Goal: Task Accomplishment & Management: Manage account settings

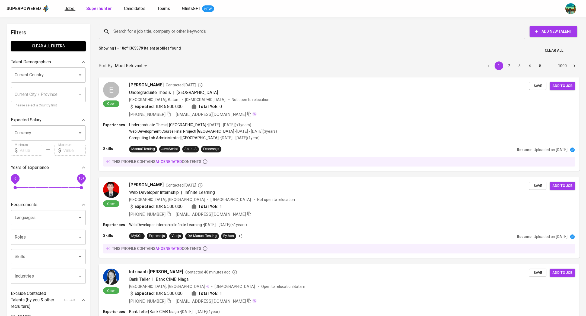
click at [70, 9] on span "Jobs" at bounding box center [70, 8] width 10 height 5
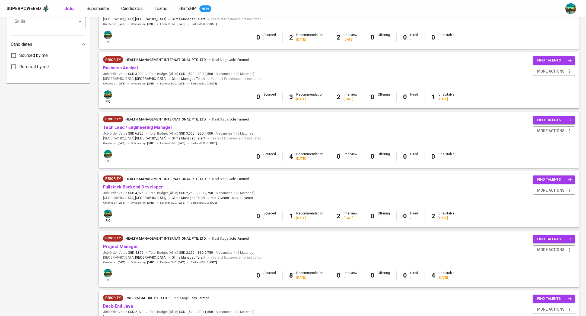
scroll to position [333, 0]
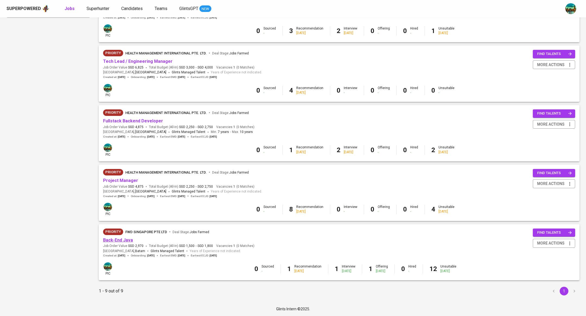
click at [124, 239] on link "Back-End Java" at bounding box center [118, 240] width 30 height 5
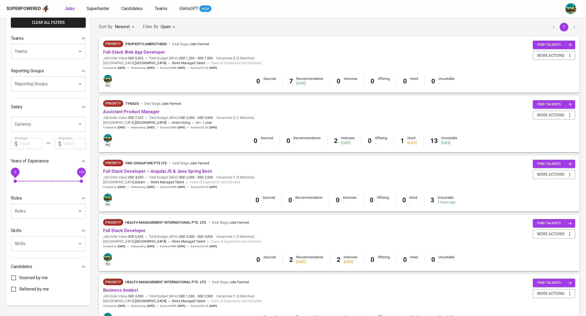
scroll to position [36, 0]
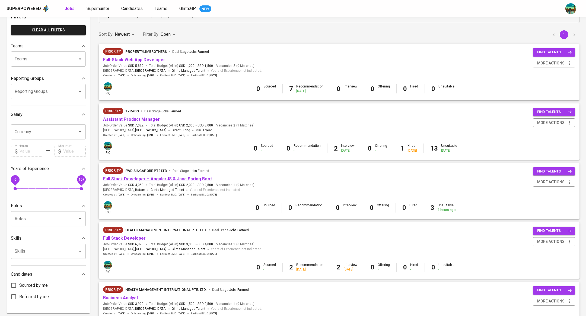
click at [149, 180] on link "Full Stack Developer – AngularJS & Java Spring Boot" at bounding box center [157, 178] width 109 height 5
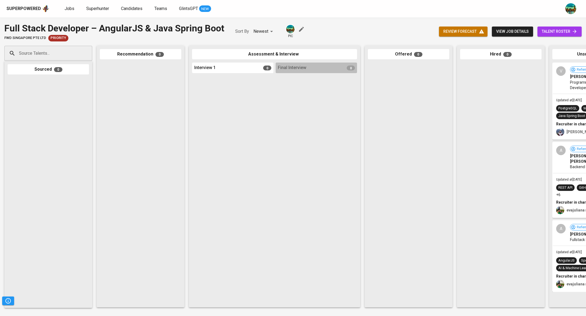
click at [547, 36] on link "talent roster" at bounding box center [559, 32] width 44 height 10
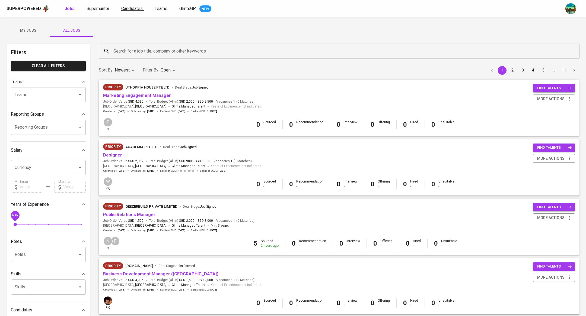
click at [136, 8] on span "Candidates" at bounding box center [131, 8] width 21 height 5
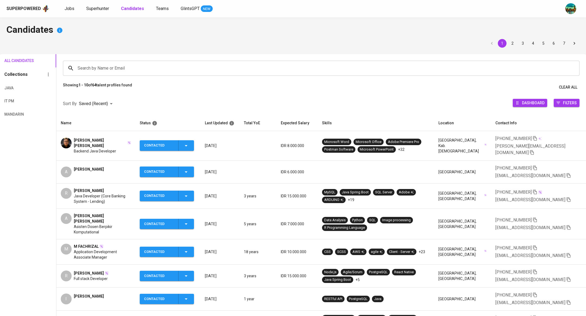
click at [111, 224] on span "Asisten Dosen Berpikir Komputational" at bounding box center [102, 229] width 57 height 11
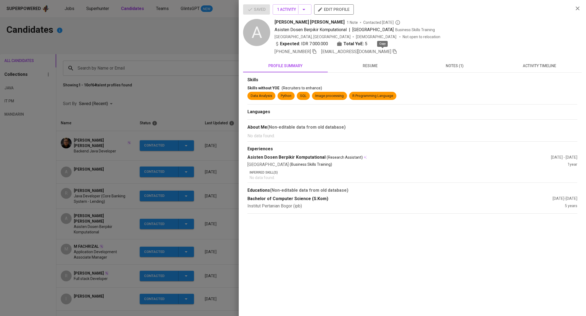
click at [393, 53] on icon "button" at bounding box center [395, 51] width 4 height 5
click at [239, 46] on div "Saved 1 Activity edit profile A Annisa Widia Astuti 1 Note Contacted 4 days ago…" at bounding box center [412, 158] width 347 height 316
click at [163, 34] on div at bounding box center [293, 158] width 586 height 316
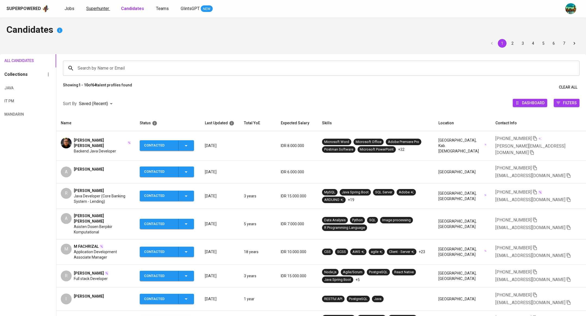
click at [99, 8] on span "Superhunter" at bounding box center [97, 8] width 23 height 5
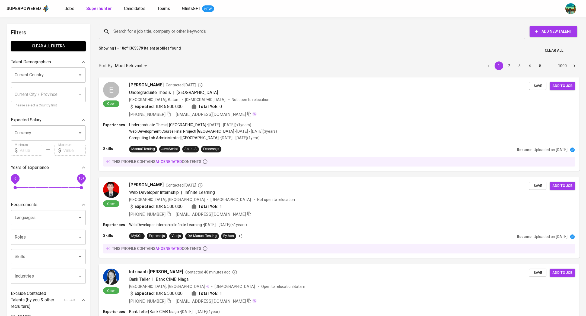
click at [140, 33] on input "Search for a job title, company or other keywords" at bounding box center [313, 31] width 402 height 10
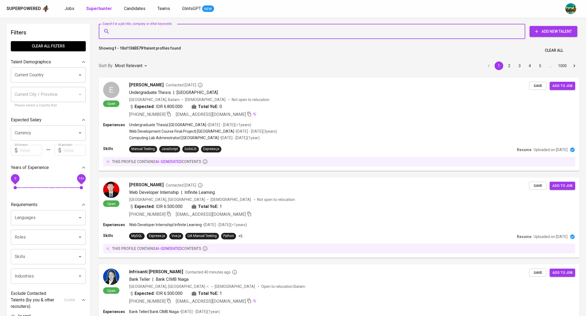
paste input "astuti.annisa144@gmail.com"
type input "astuti.annisa144@gmail.com"
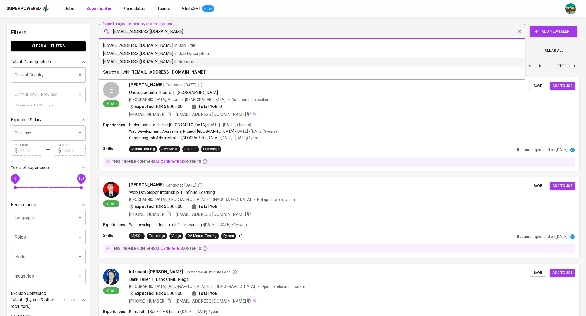
click at [156, 65] on li "astuti.annisa144@gmail.com in Resume" at bounding box center [312, 63] width 426 height 8
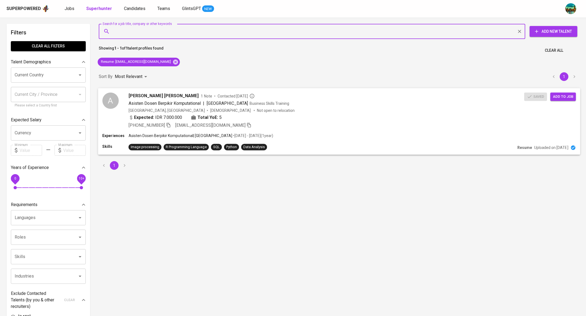
click at [562, 98] on span "Add to job" at bounding box center [562, 97] width 20 height 6
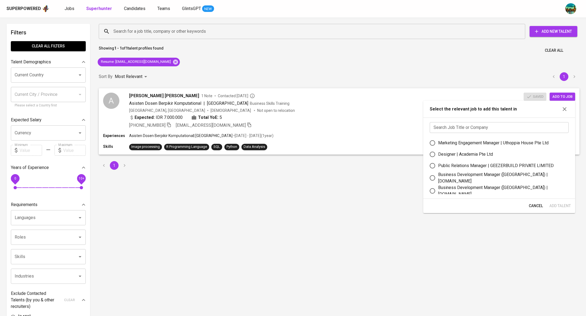
click at [465, 129] on input "text" at bounding box center [498, 127] width 139 height 11
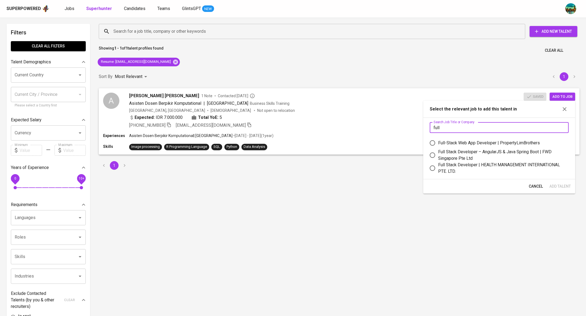
type input "full"
click at [474, 156] on div "Full Stack Developer – AngularJS & Java Spring Boot | FWD Singapore Pte Ltd" at bounding box center [501, 155] width 126 height 13
click at [438, 156] on input "Full Stack Developer – AngularJS & Java Spring Boot | FWD Singapore Pte Ltd" at bounding box center [431, 155] width 11 height 11
radio input "true"
click at [557, 185] on span "Add Talent" at bounding box center [559, 186] width 21 height 7
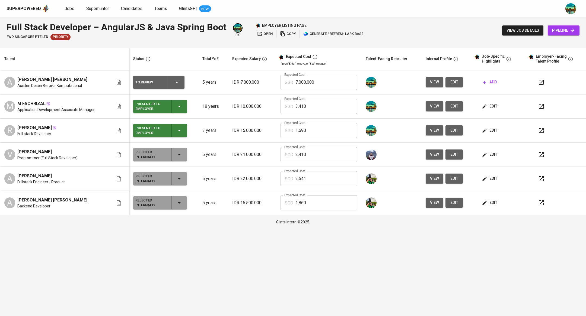
click at [453, 82] on span "edit" at bounding box center [453, 82] width 9 height 7
click at [493, 84] on span "add" at bounding box center [490, 82] width 14 height 7
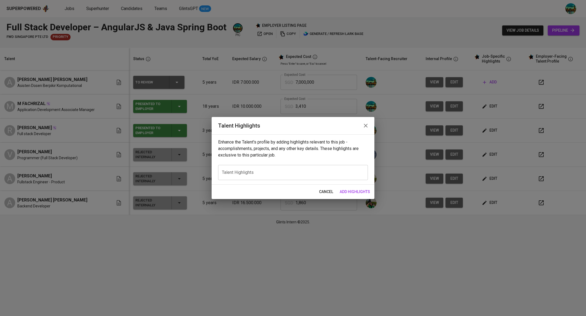
click at [252, 179] on div "x Talent Highlights" at bounding box center [293, 172] width 150 height 15
paste textarea "Career Summary – Annisa Widia Astuti Annisa Widia Astuti is a Full Stack Develo…"
type textarea "Career Summary – Annisa Widia Astuti Annisa Widia Astuti is a Full Stack Develo…"
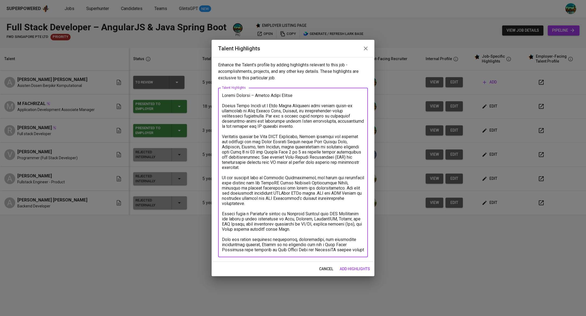
click at [354, 269] on span "add highlights" at bounding box center [354, 269] width 30 height 7
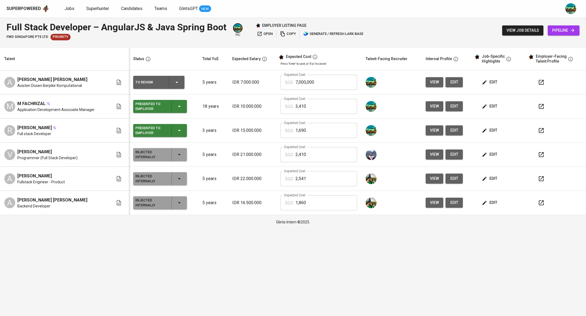
click at [491, 82] on span "edit" at bounding box center [490, 82] width 14 height 7
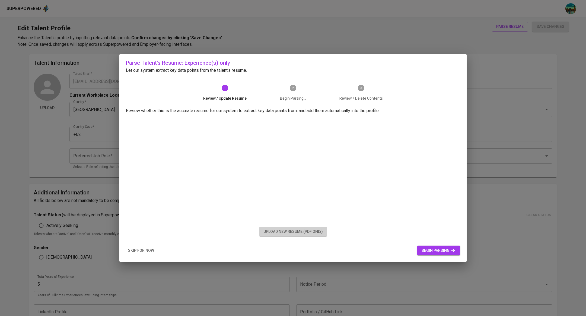
click at [273, 230] on span "upload new resume (pdf only)" at bounding box center [292, 232] width 59 height 7
click at [446, 249] on span "begin parsing" at bounding box center [438, 250] width 34 height 7
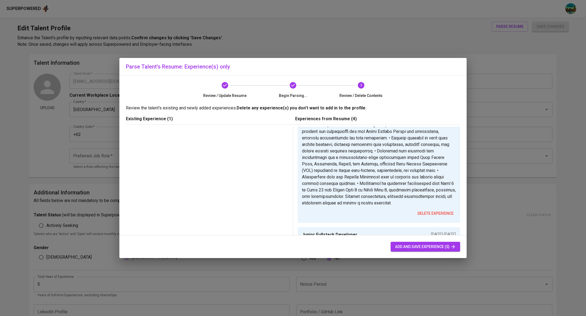
scroll to position [162, 0]
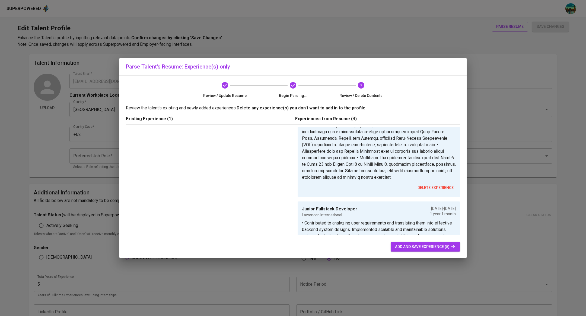
click at [397, 247] on span "add and save experience (5)" at bounding box center [425, 247] width 61 height 7
type input "Freelance Backend Developer"
type input "Lembaga Manajemen Informasi dan Transformasi Digital (LMITD) IPB"
checkbox input "true"
type input "12/01/2024"
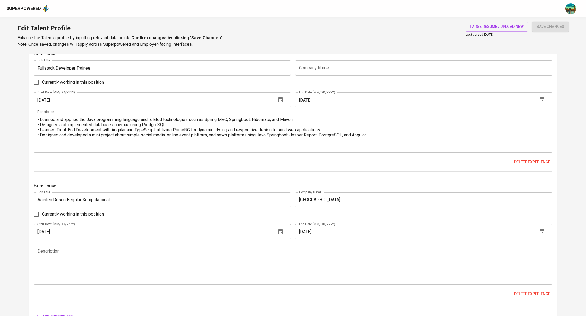
scroll to position [870, 0]
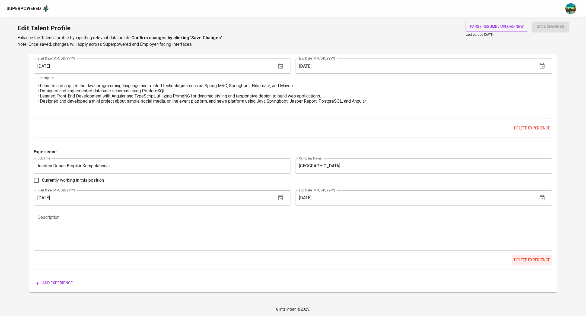
click at [524, 261] on span "Delete experience" at bounding box center [532, 260] width 36 height 7
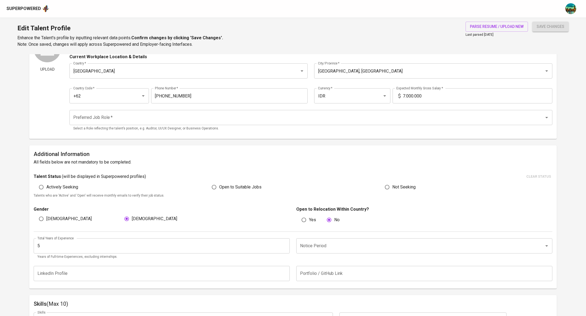
scroll to position [42, 0]
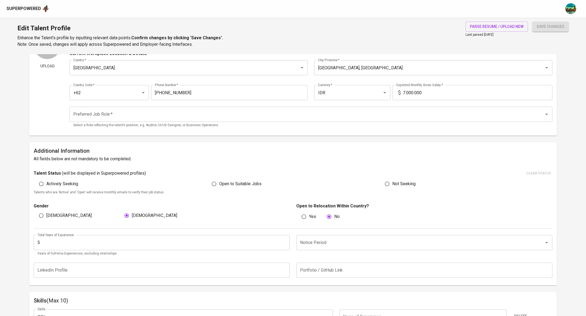
click at [222, 119] on input "Preferred Job Role   *" at bounding box center [303, 114] width 462 height 10
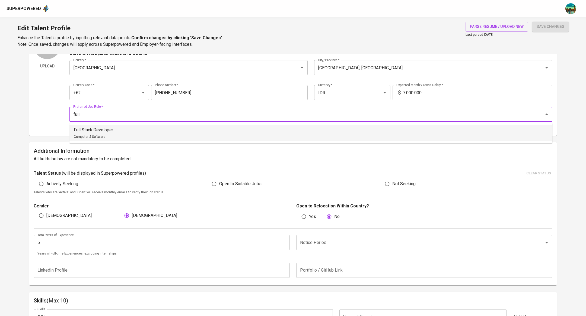
click at [207, 128] on li "Full Stack Developer Computer & Software" at bounding box center [310, 133] width 483 height 16
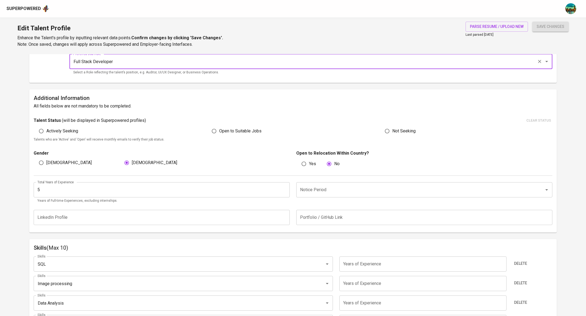
scroll to position [97, 0]
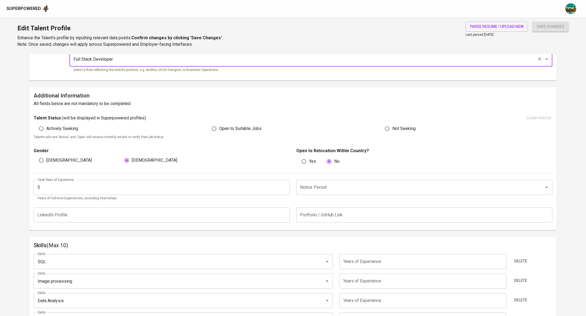
type input "Full Stack Developer"
click at [137, 182] on input "5" at bounding box center [162, 187] width 256 height 15
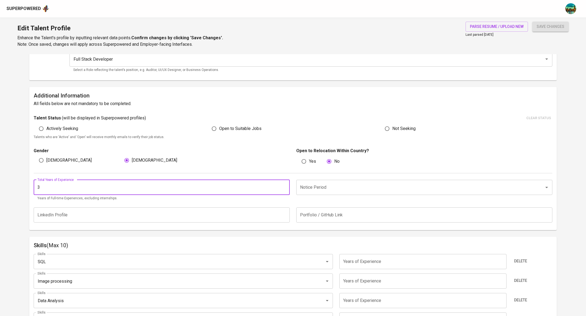
type input "3"
click at [332, 189] on input "Notice Period" at bounding box center [416, 187] width 236 height 10
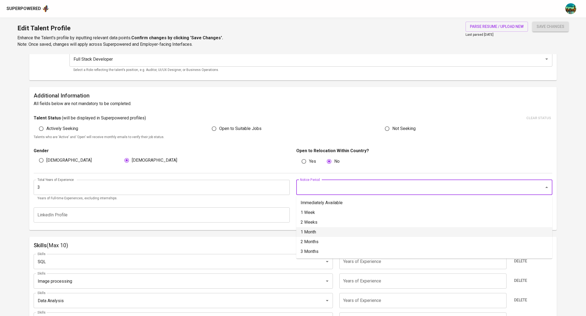
click at [315, 233] on li "1 Month" at bounding box center [424, 232] width 256 height 10
type input "1 Month"
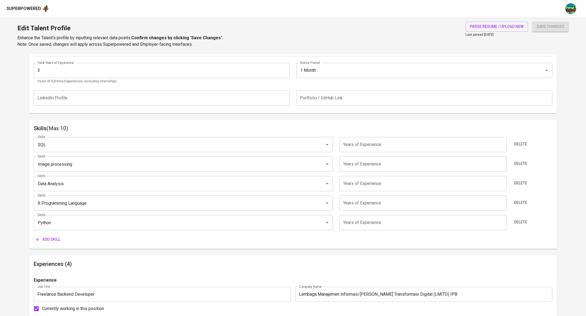
scroll to position [220, 0]
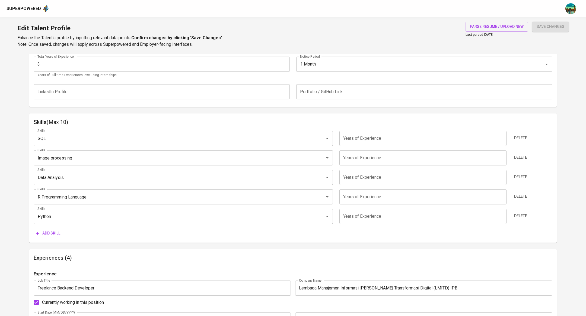
click at [375, 138] on input "number" at bounding box center [422, 138] width 167 height 15
type input "2"
type input "3"
click at [391, 158] on input "number" at bounding box center [422, 157] width 167 height 15
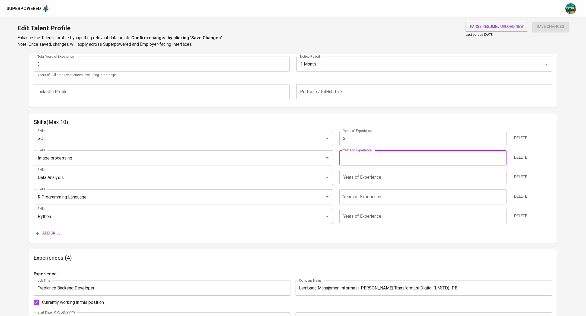
type input "3"
type input "2"
click at [382, 178] on input "number" at bounding box center [422, 177] width 167 height 15
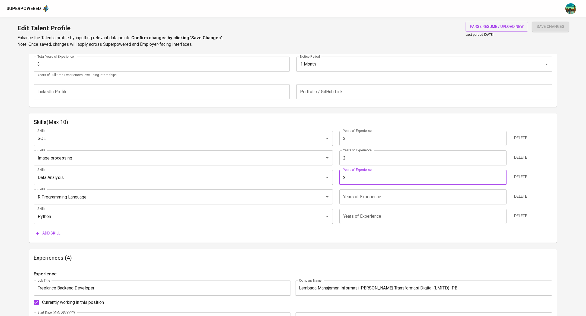
type input "2"
click at [377, 192] on input "number" at bounding box center [422, 196] width 167 height 15
type input "2"
click at [366, 212] on input "number" at bounding box center [422, 216] width 167 height 15
type input "2"
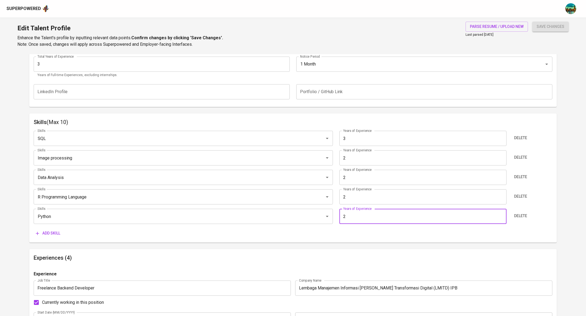
click at [52, 235] on span "Add skill" at bounding box center [48, 233] width 24 height 7
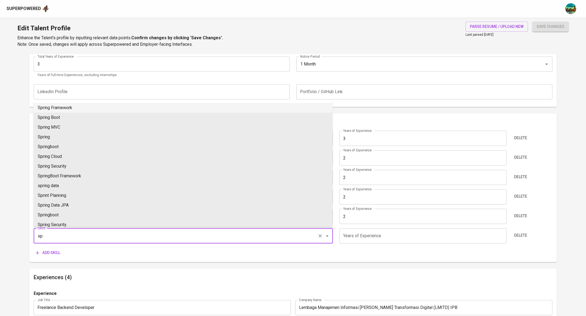
type input "s"
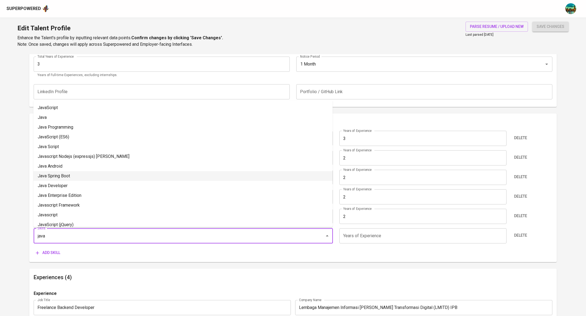
click at [72, 175] on li "Java Spring Boot" at bounding box center [182, 176] width 299 height 10
type input "Java Spring Boot"
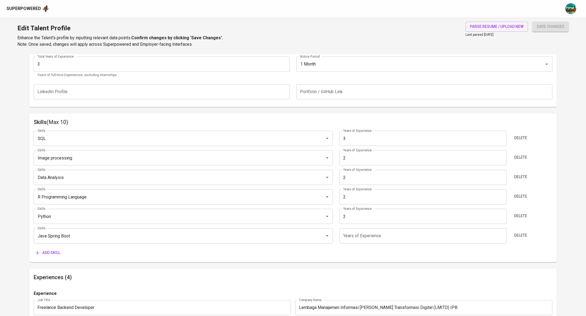
click at [364, 232] on input "number" at bounding box center [422, 236] width 167 height 15
type input "3"
click at [54, 253] on span "Add skill" at bounding box center [48, 253] width 24 height 7
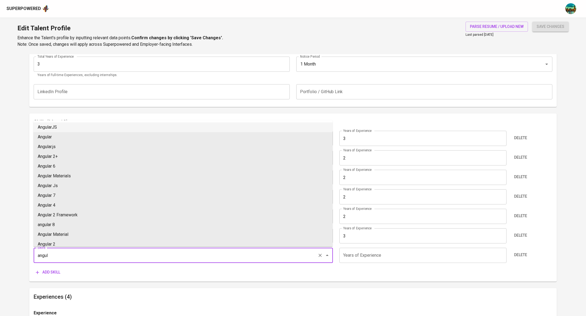
click at [86, 128] on li "AngularJS" at bounding box center [182, 128] width 299 height 10
type input "AngularJS"
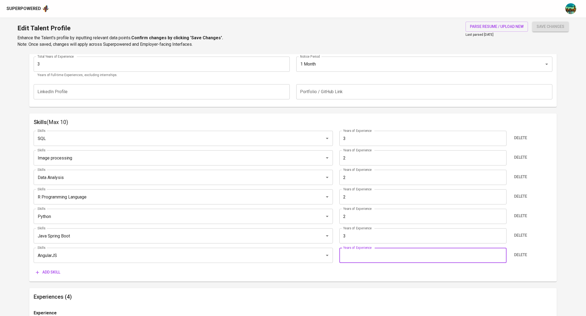
click at [360, 260] on input "number" at bounding box center [422, 255] width 167 height 15
type input "2"
click at [54, 272] on span "Add skill" at bounding box center [48, 272] width 24 height 7
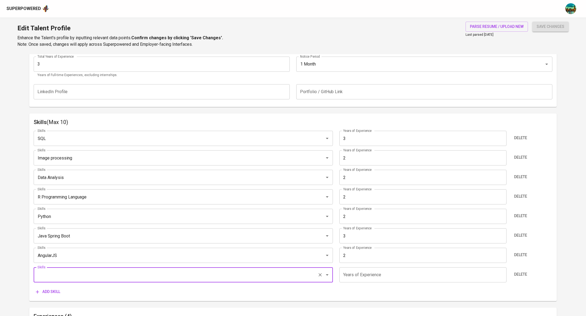
type input "j"
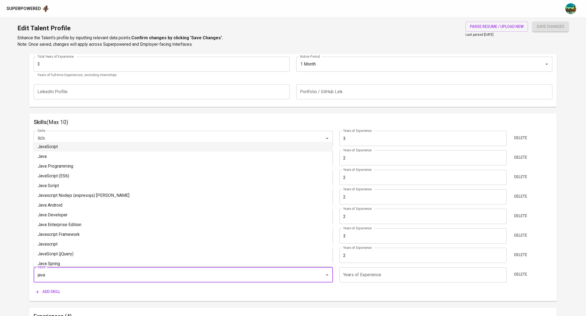
click at [80, 147] on li "JavaScript" at bounding box center [182, 147] width 299 height 10
type input "JavaScript"
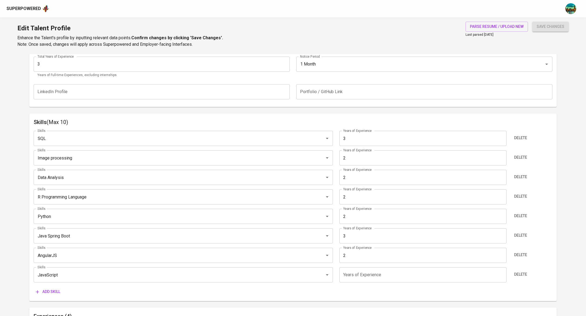
click at [376, 278] on input "number" at bounding box center [422, 275] width 167 height 15
type input "2"
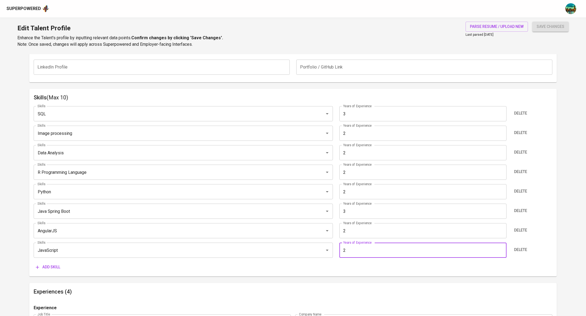
scroll to position [236, 0]
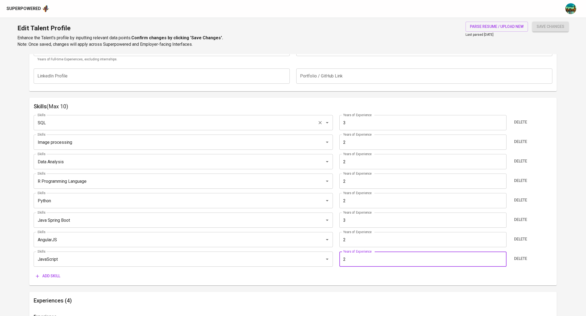
click at [96, 119] on input "SQL" at bounding box center [175, 123] width 279 height 10
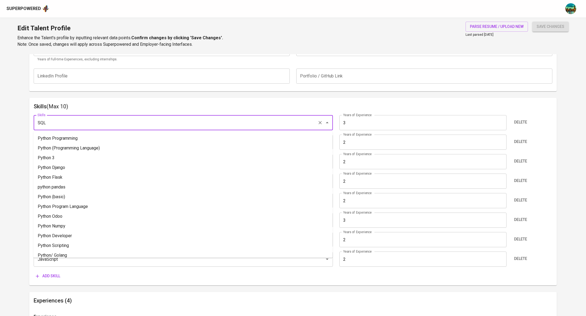
click at [127, 103] on h6 "Skills (Max 10)" at bounding box center [293, 106] width 518 height 9
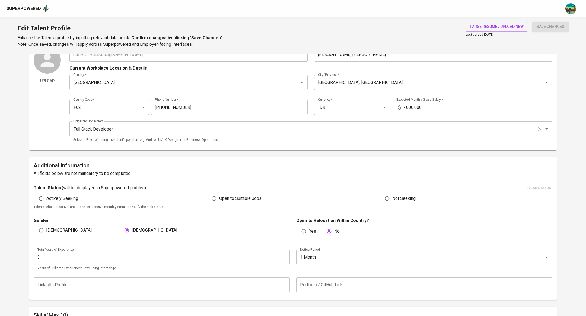
scroll to position [28, 0]
click at [237, 196] on span "Open to Suitable Jobs" at bounding box center [240, 198] width 42 height 7
click at [219, 196] on input "Open to Suitable Jobs" at bounding box center [214, 198] width 10 height 10
radio input "true"
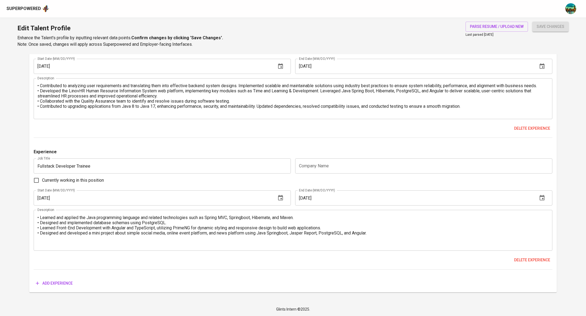
scroll to position [0, 0]
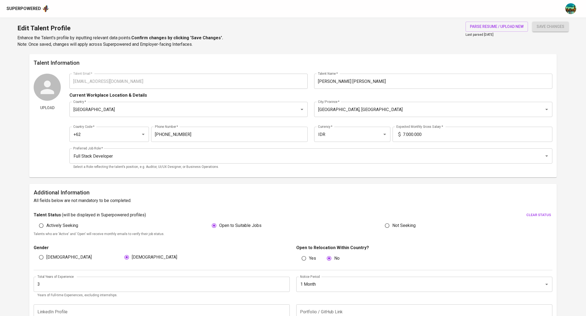
click at [554, 28] on span "save changes" at bounding box center [550, 26] width 28 height 7
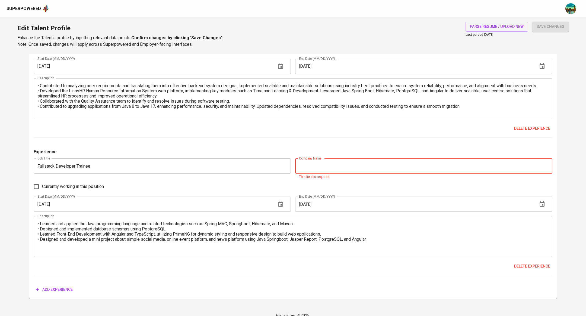
click at [363, 143] on div "Experience Job Title Freelance Backend Developer Job Title Company Name Lembaga…" at bounding box center [293, 23] width 518 height 541
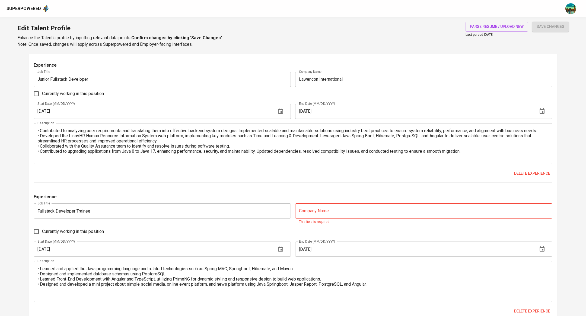
scroll to position [754, 0]
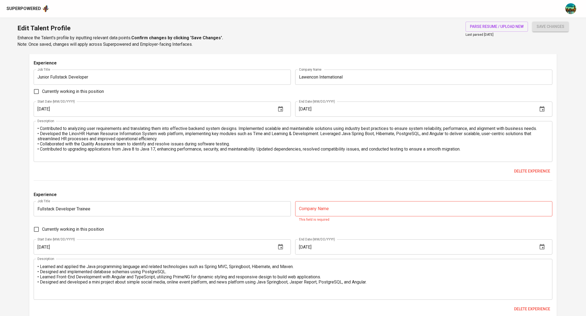
click at [315, 204] on input "text" at bounding box center [423, 208] width 257 height 15
paste input "Lawencon International"
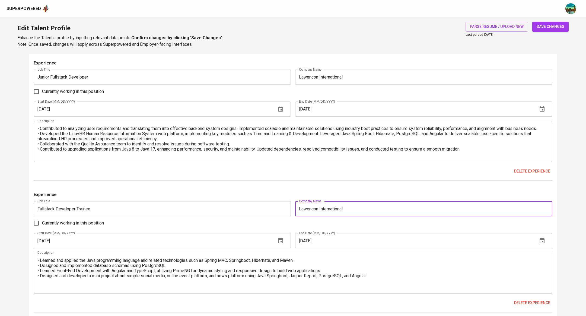
scroll to position [583, 0]
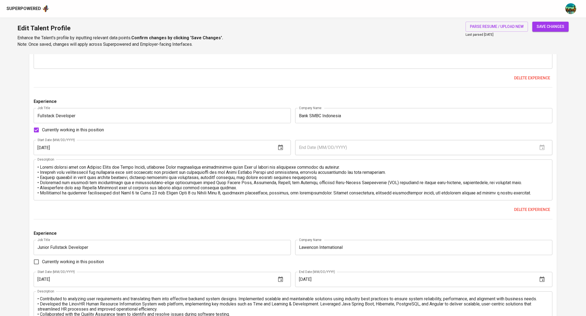
type input "Lawencon International"
click at [548, 23] on span "save changes" at bounding box center [550, 26] width 28 height 7
type input "Java Spring Boot"
type input "SQL"
type input "3"
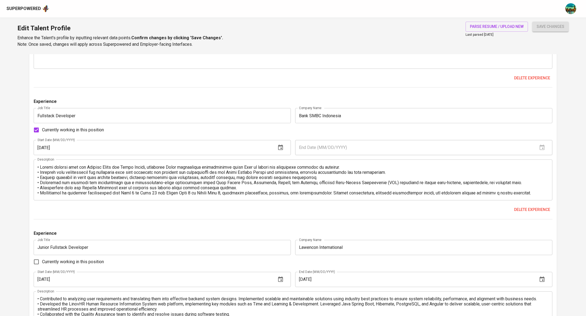
type input "Python"
type input "JavaScript"
type input "Data Analysis"
type input "Image processing"
type input "2"
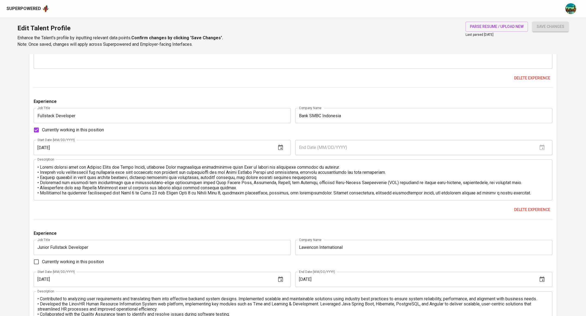
type input "R Programming Language"
type input "AngularJS"
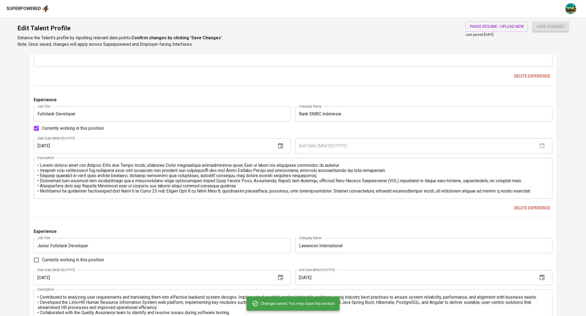
scroll to position [581, 0]
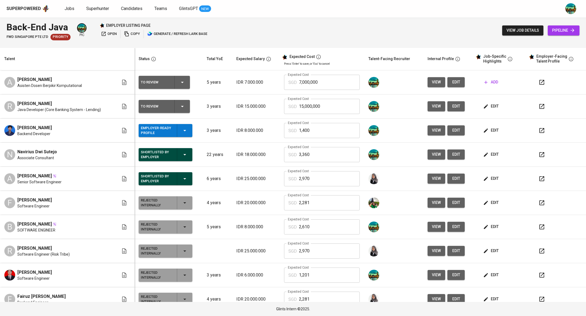
click at [488, 106] on span "edit" at bounding box center [491, 106] width 14 height 7
click at [486, 105] on span "edit" at bounding box center [491, 106] width 14 height 7
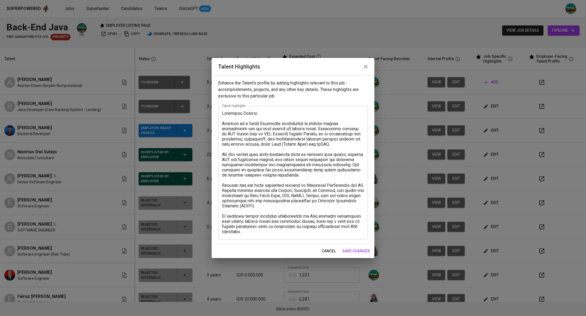
click at [368, 69] on icon "button" at bounding box center [365, 66] width 7 height 7
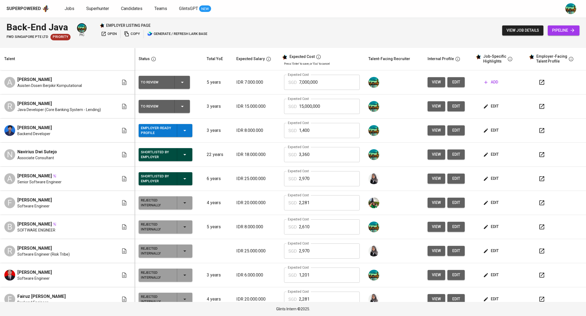
click at [538, 108] on icon "button" at bounding box center [541, 106] width 7 height 7
click at [340, 106] on input "15,000,000" at bounding box center [329, 106] width 60 height 15
type input "1,320"
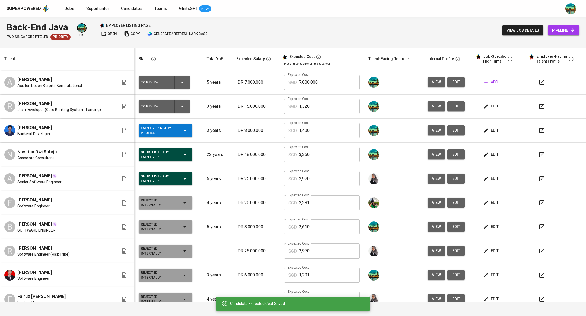
click at [179, 107] on icon "button" at bounding box center [182, 106] width 7 height 7
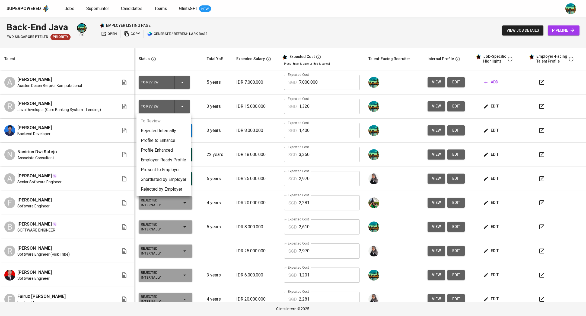
click at [169, 160] on li "Employer-Ready Profile" at bounding box center [163, 160] width 54 height 10
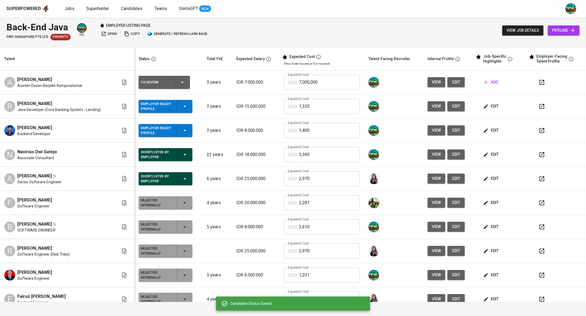
click at [182, 82] on icon "button" at bounding box center [182, 82] width 7 height 7
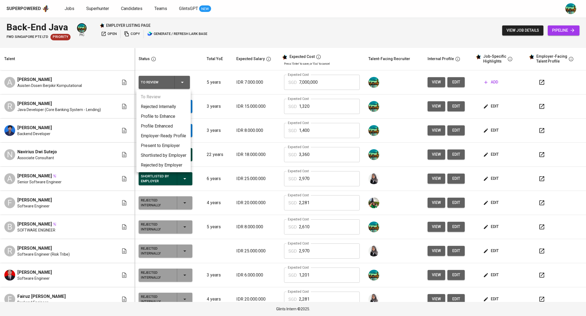
click at [161, 107] on li "Rejected Internally" at bounding box center [163, 107] width 54 height 10
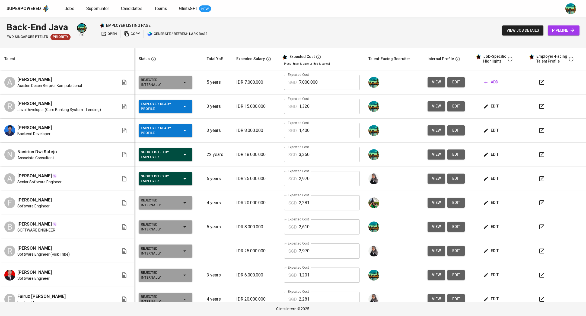
click at [538, 103] on button "button" at bounding box center [541, 106] width 13 height 13
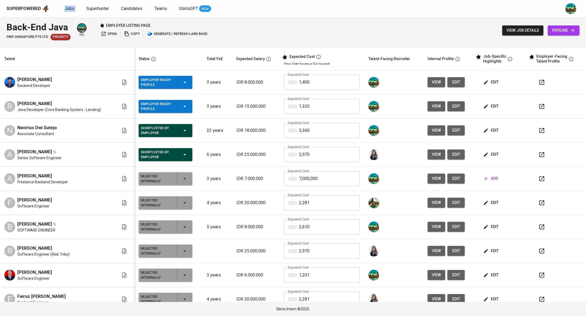
click at [185, 84] on icon "button" at bounding box center [184, 82] width 7 height 7
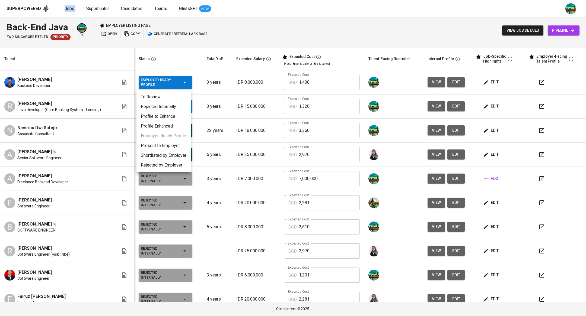
click at [164, 146] on li "Present to Employer" at bounding box center [163, 146] width 54 height 10
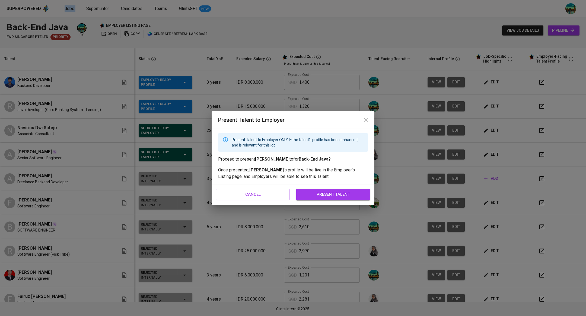
click at [322, 192] on span "present talent" at bounding box center [333, 194] width 62 height 7
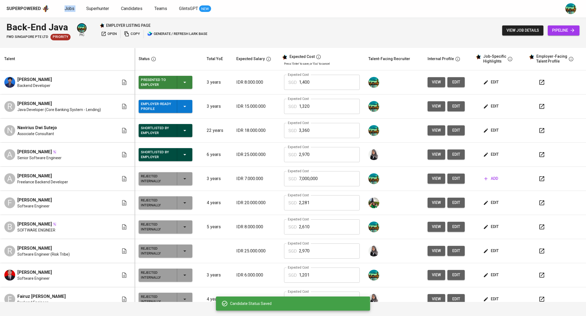
click at [182, 105] on icon "button" at bounding box center [184, 106] width 7 height 7
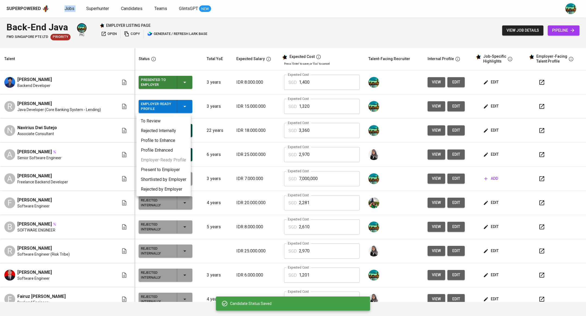
click at [176, 171] on li "Present to Employer" at bounding box center [163, 170] width 54 height 10
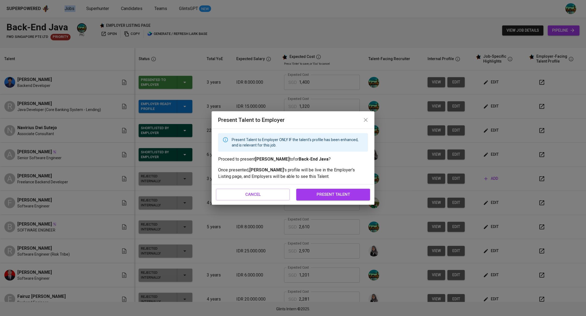
click at [345, 194] on span "present talent" at bounding box center [333, 194] width 62 height 7
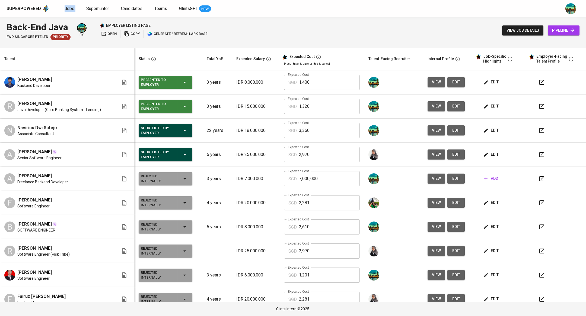
drag, startPoint x: 65, startPoint y: 82, endPoint x: 17, endPoint y: 79, distance: 48.9
click at [17, 79] on div "Reza Anugrah Prakasa Backend Developer" at bounding box center [61, 82] width 114 height 12
copy span "Reza Anugrah Prakasa"
drag, startPoint x: 74, startPoint y: 101, endPoint x: 17, endPoint y: 105, distance: 57.3
click at [17, 105] on div "[PERSON_NAME]" at bounding box center [58, 104] width 83 height 7
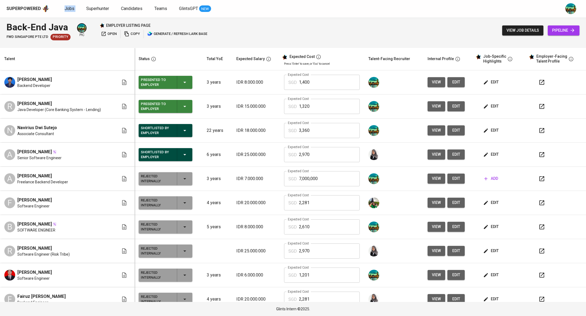
copy span "[PERSON_NAME]"
click at [70, 108] on span "Java Developer (Core Banking System - Lending)" at bounding box center [58, 109] width 83 height 5
click at [484, 106] on span "edit" at bounding box center [491, 106] width 14 height 7
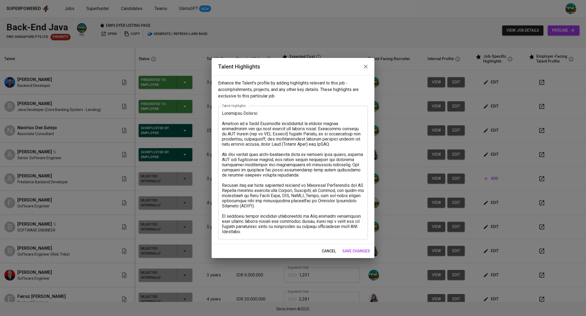
click at [362, 59] on div "Talent Highlights" at bounding box center [292, 66] width 163 height 17
click at [363, 63] on icon "button" at bounding box center [365, 66] width 7 height 7
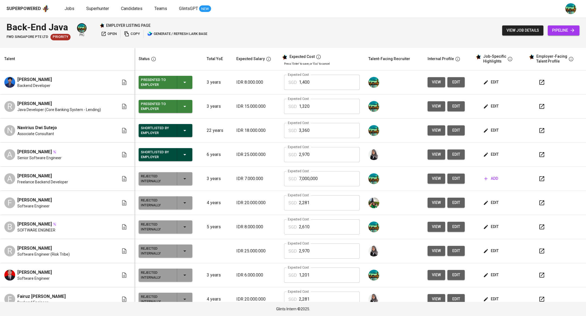
click at [451, 106] on span "edit" at bounding box center [455, 106] width 9 height 7
click at [110, 33] on span "open" at bounding box center [109, 34] width 16 height 6
click at [184, 130] on icon "button" at bounding box center [184, 130] width 3 height 1
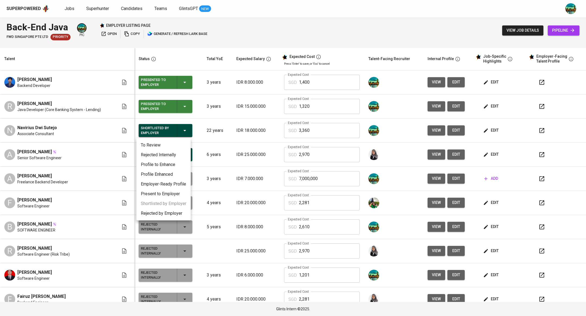
click at [169, 154] on li "Rejected Internally" at bounding box center [163, 155] width 54 height 10
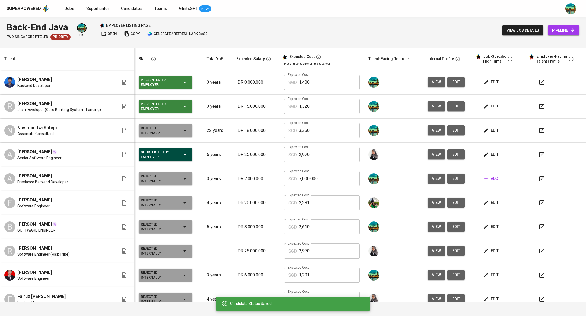
click at [181, 152] on icon "button" at bounding box center [184, 155] width 7 height 7
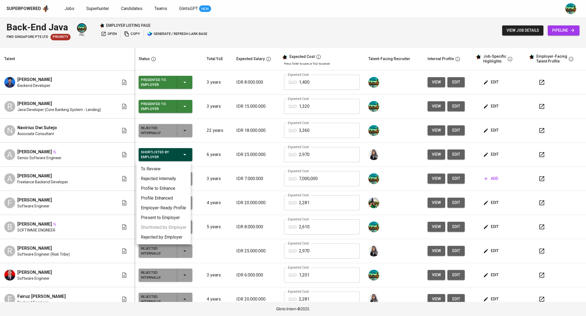
click at [169, 179] on li "Rejected Internally" at bounding box center [163, 179] width 54 height 10
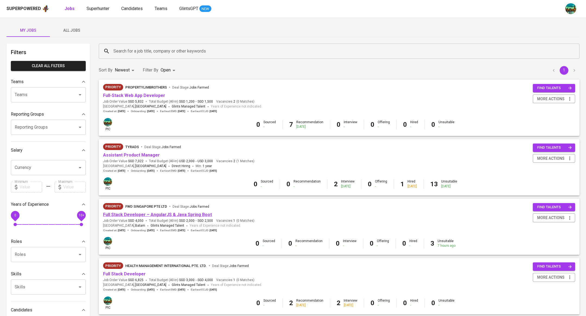
click at [143, 215] on link "Full Stack Developer – AngularJS & Java Spring Boot" at bounding box center [157, 214] width 109 height 5
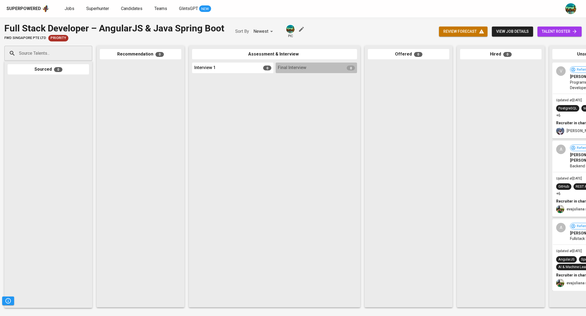
click at [549, 29] on span "talent roster" at bounding box center [559, 31] width 36 height 7
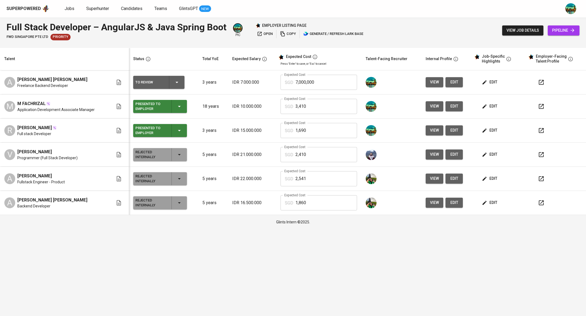
click at [540, 80] on icon "button" at bounding box center [541, 82] width 7 height 7
click at [327, 82] on input "7,000,000" at bounding box center [326, 82] width 62 height 15
type input "7"
type input "1,633"
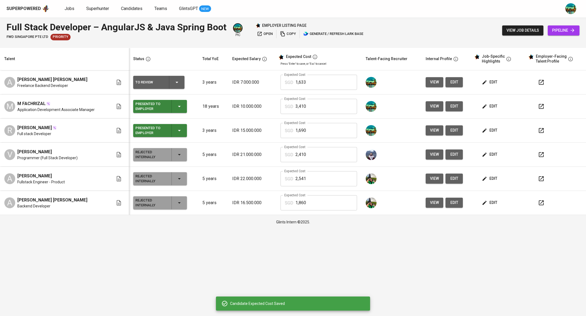
click at [175, 81] on icon "button" at bounding box center [176, 82] width 7 height 7
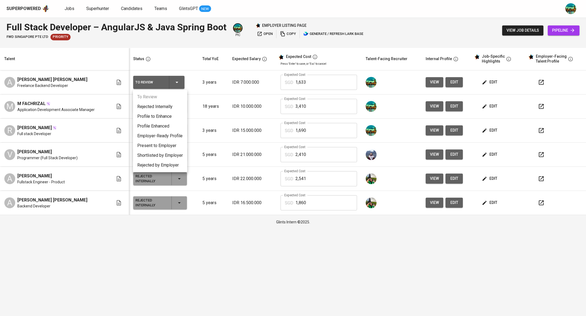
click at [169, 145] on li "Present to Employer" at bounding box center [160, 146] width 54 height 10
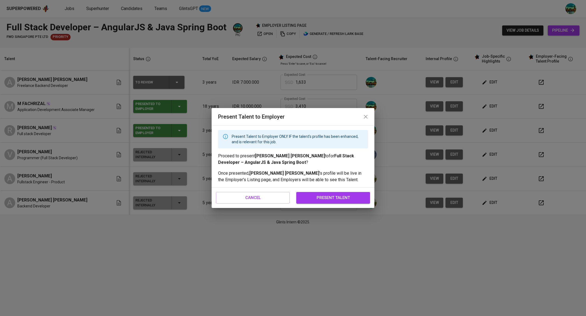
click at [348, 197] on span "present talent" at bounding box center [333, 197] width 62 height 7
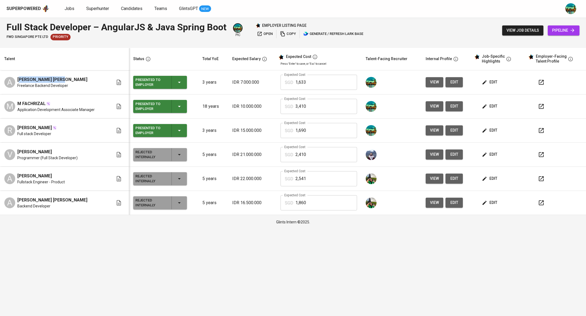
drag, startPoint x: 62, startPoint y: 78, endPoint x: 19, endPoint y: 79, distance: 43.4
click at [19, 79] on div "Annisa Widia Astuti" at bounding box center [52, 79] width 70 height 7
copy span "Annisa Widia Astuti"
click at [430, 80] on span "view" at bounding box center [434, 82] width 9 height 7
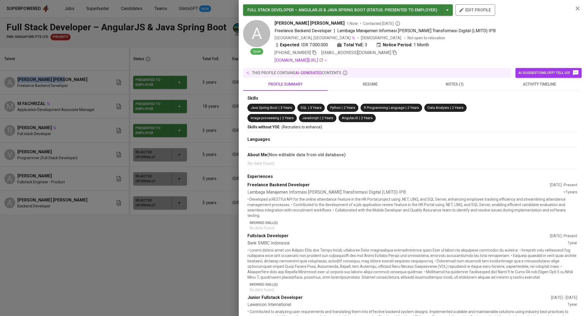
click at [204, 92] on div at bounding box center [293, 158] width 586 height 316
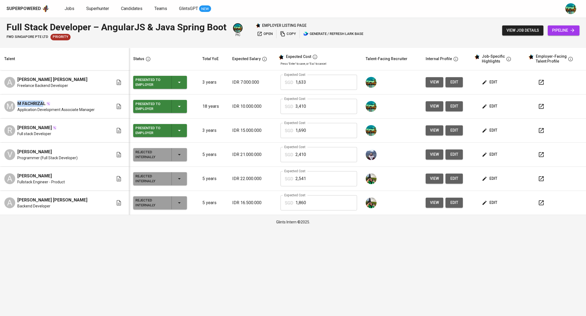
drag, startPoint x: 17, startPoint y: 103, endPoint x: 41, endPoint y: 101, distance: 24.2
click at [41, 101] on span "M FACHRIZAL" at bounding box center [31, 104] width 28 height 7
click at [430, 104] on span "view" at bounding box center [434, 106] width 9 height 7
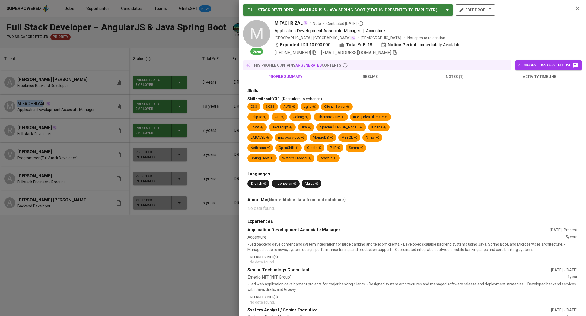
click at [373, 73] on button "resume" at bounding box center [369, 76] width 85 height 13
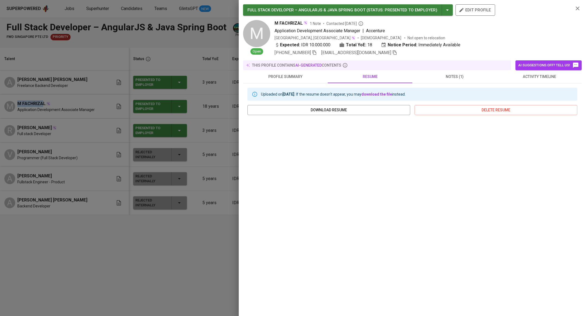
click at [142, 162] on div at bounding box center [293, 158] width 586 height 316
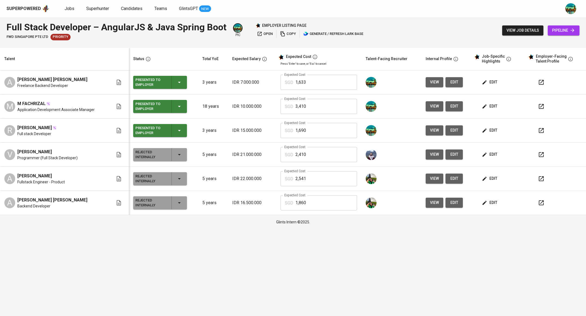
drag, startPoint x: 77, startPoint y: 127, endPoint x: 18, endPoint y: 129, distance: 59.7
click at [18, 129] on div "Rahmad Alamsyah Nazaruddin" at bounding box center [36, 128] width 39 height 7
copy span "Rahmad Alamsyah Nazaruddin"
click at [421, 130] on td "view edit" at bounding box center [446, 131] width 51 height 24
click at [430, 130] on span "view" at bounding box center [434, 130] width 9 height 7
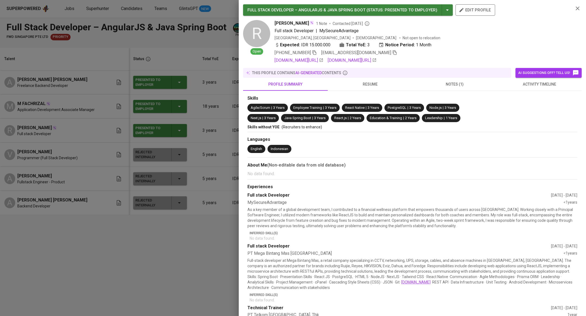
click at [189, 239] on div at bounding box center [293, 158] width 586 height 316
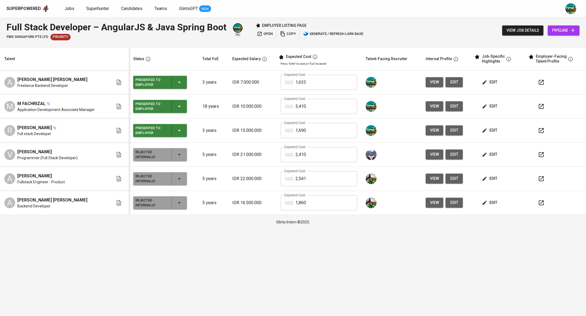
click at [257, 34] on icon "button" at bounding box center [259, 33] width 5 height 5
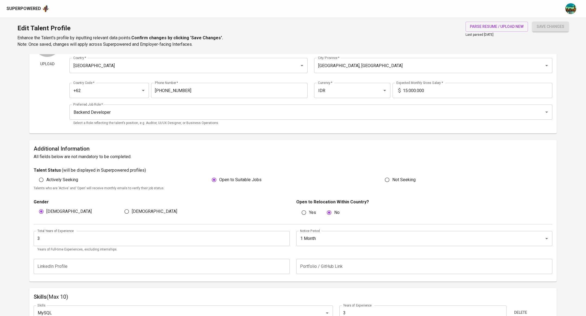
scroll to position [49, 0]
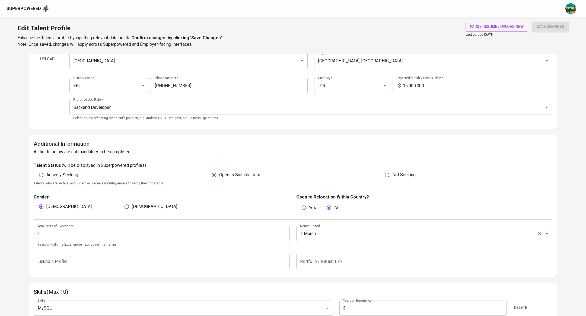
click at [304, 238] on input "1 Month" at bounding box center [416, 234] width 236 height 10
click at [320, 251] on li "Immediately Available" at bounding box center [424, 250] width 256 height 10
type input "Immediately Available"
click at [549, 24] on span "save changes" at bounding box center [550, 26] width 28 height 7
